Goal: Find specific page/section: Find specific page/section

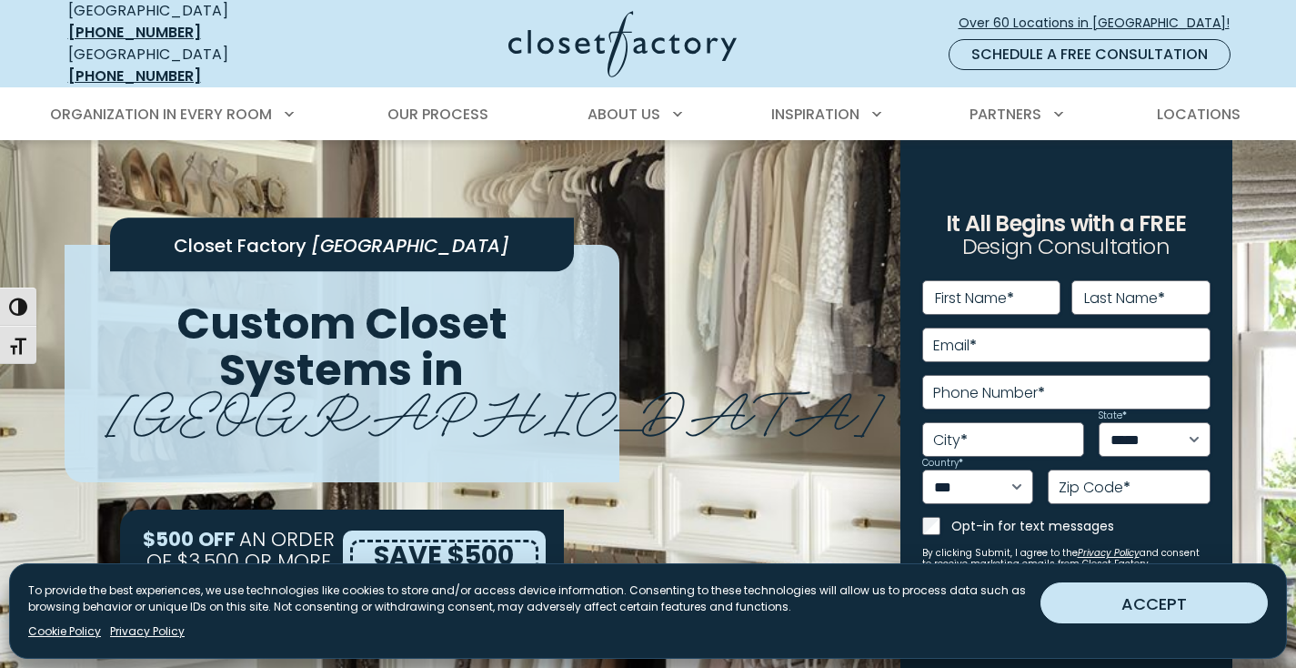
click at [1077, 598] on button "ACCEPT" at bounding box center [1154, 602] width 227 height 41
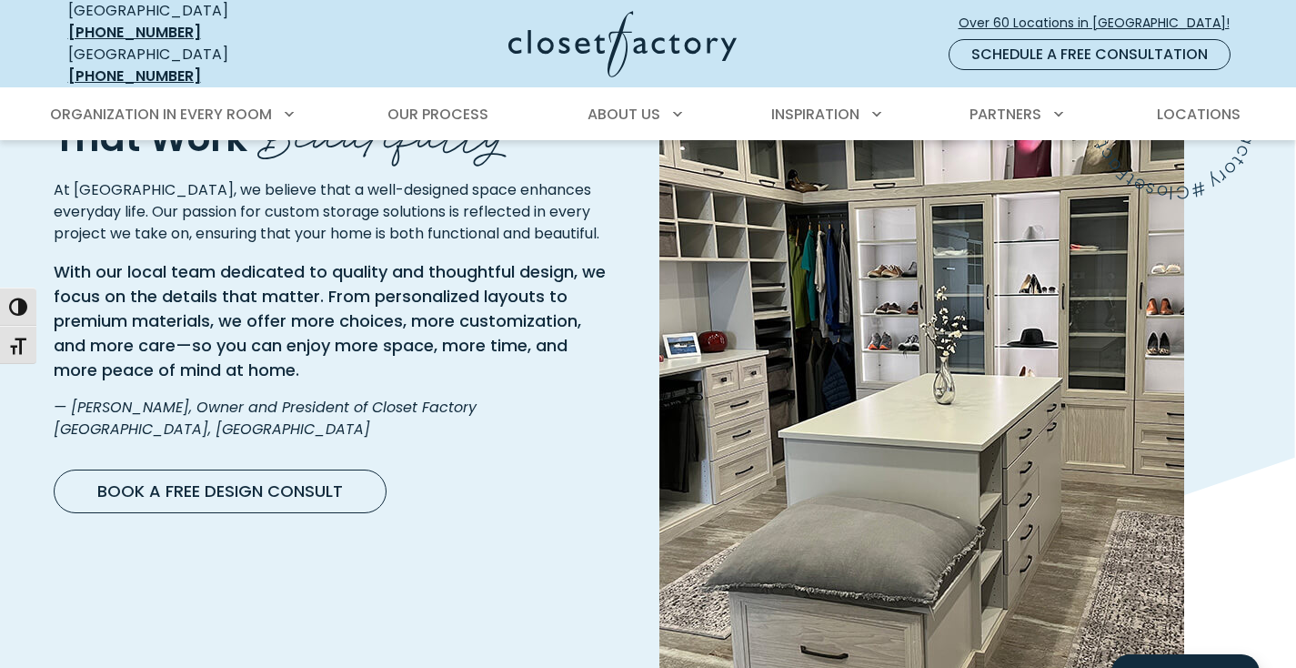
scroll to position [6652, 0]
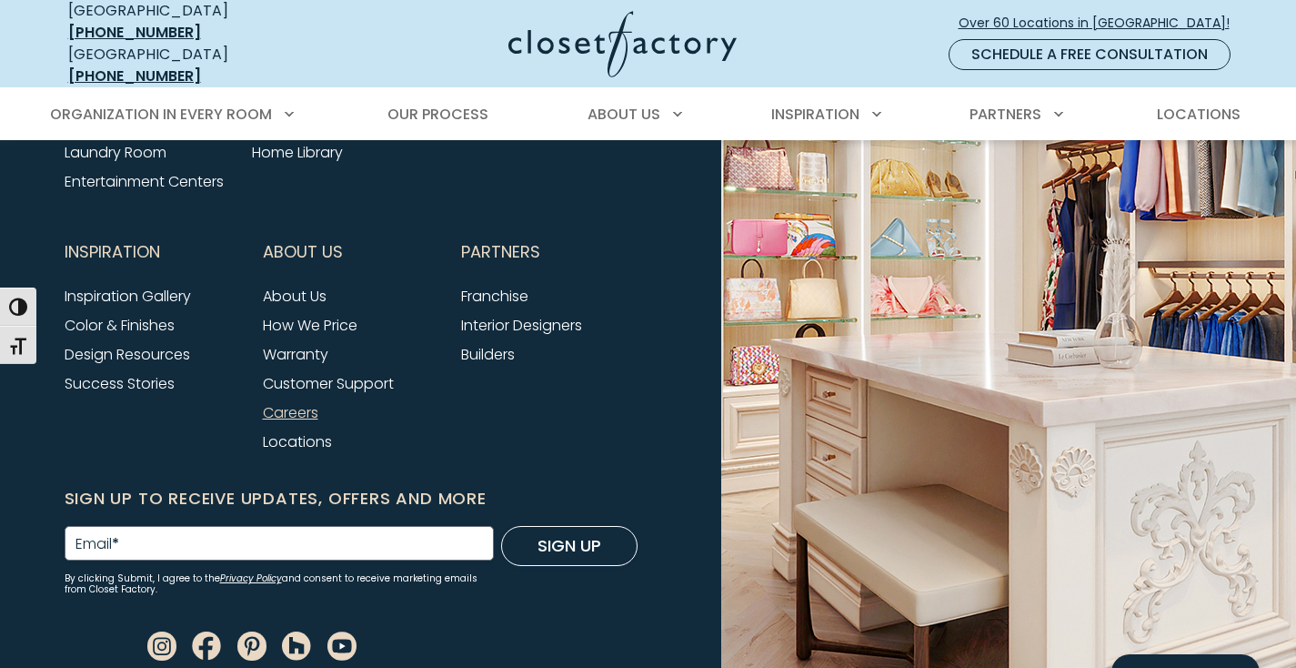
click at [296, 402] on link "Careers" at bounding box center [290, 412] width 55 height 21
